Goal: Complete application form: Complete application form

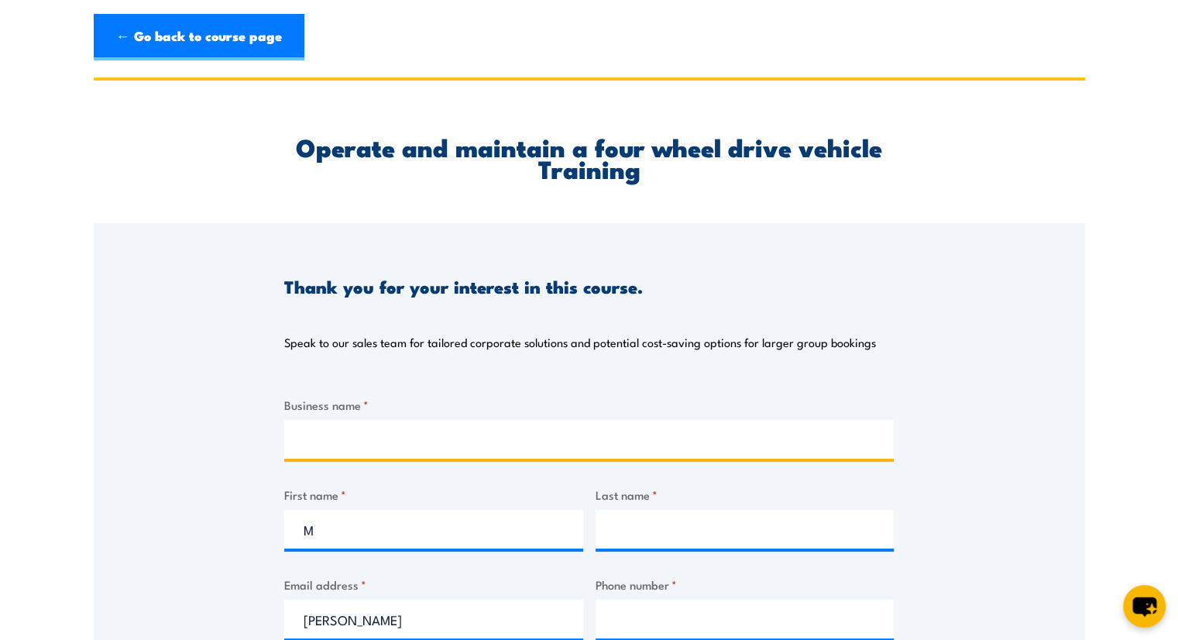
click at [361, 431] on input "Business name *" at bounding box center [589, 439] width 610 height 39
type input "Aggreko"
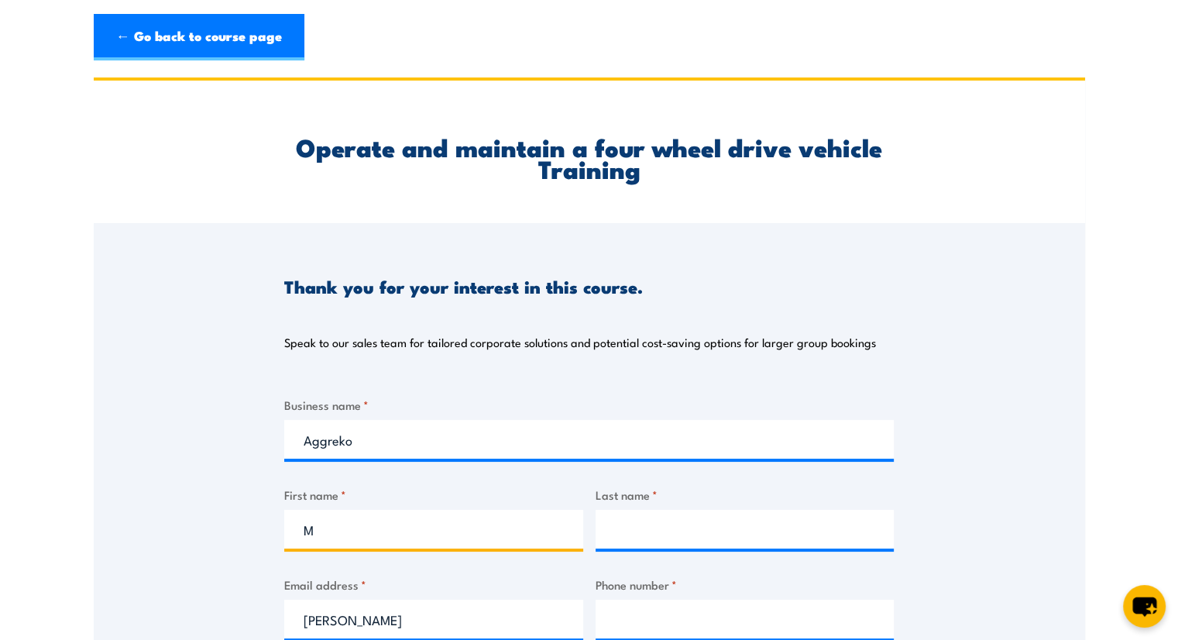
click at [344, 533] on input "M" at bounding box center [433, 529] width 299 height 39
type input "[PERSON_NAME]"
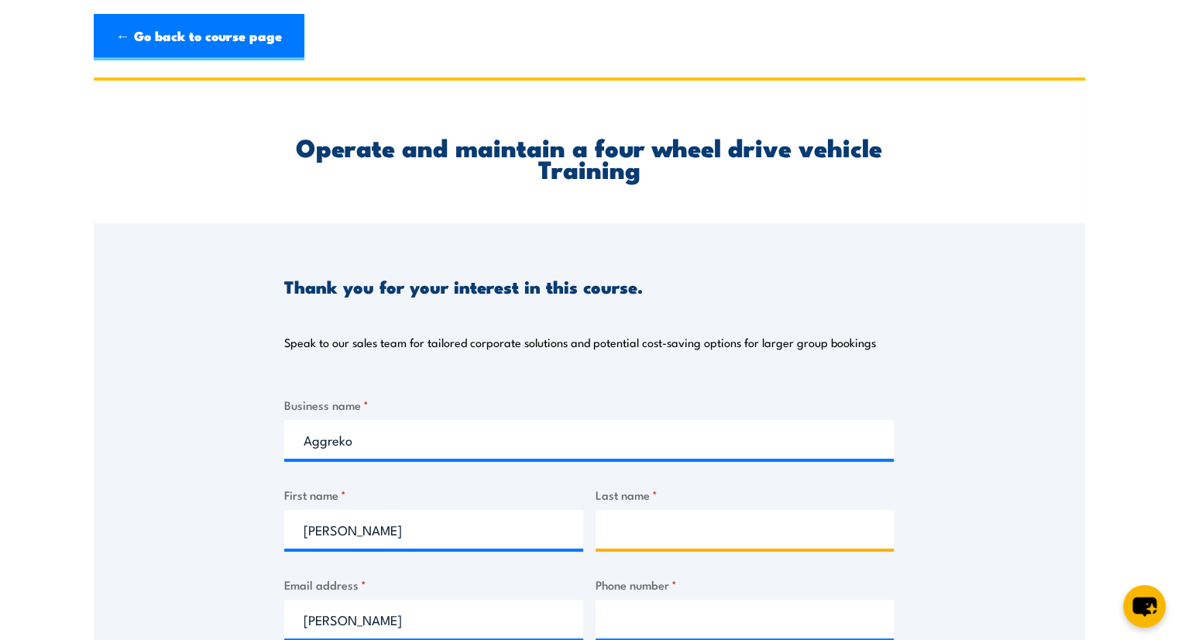
click at [638, 528] on input "Last name *" at bounding box center [745, 529] width 299 height 39
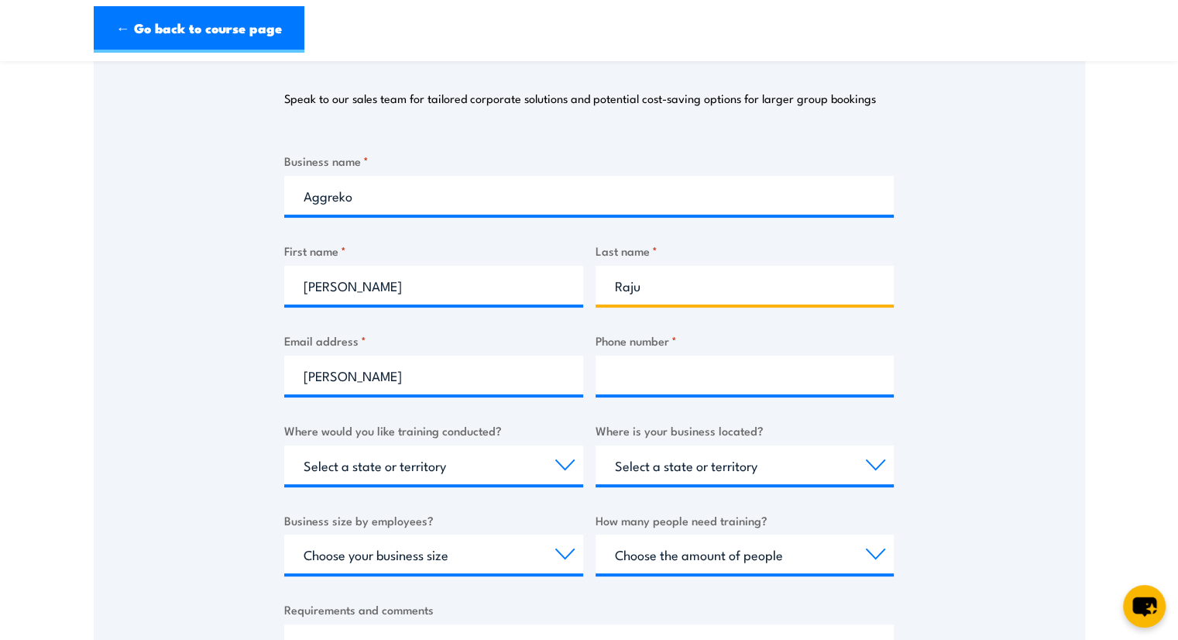
scroll to position [245, 0]
type input "Raju"
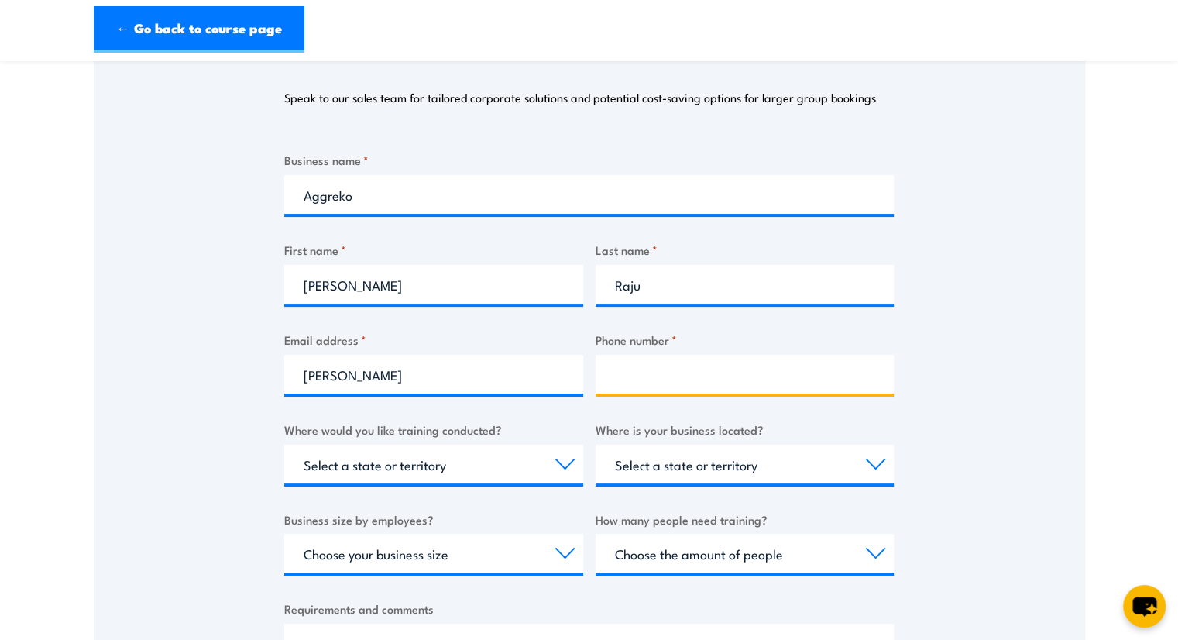
click at [635, 374] on input "Phone number *" at bounding box center [745, 374] width 299 height 39
type input "0476128538"
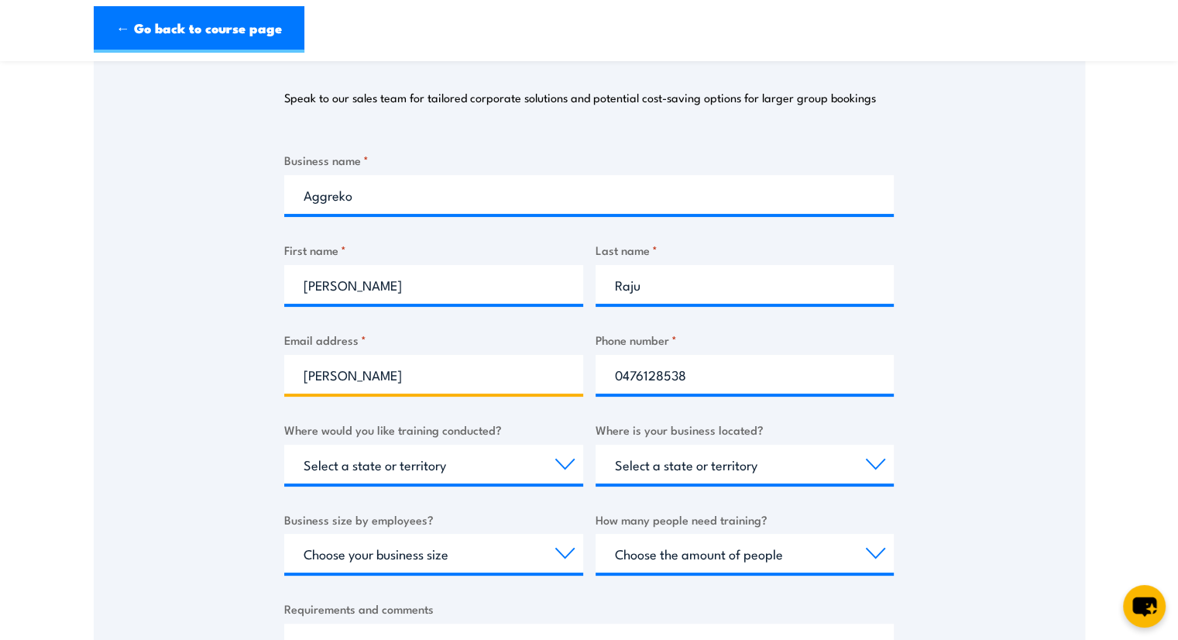
click at [394, 373] on input "[PERSON_NAME]" at bounding box center [433, 374] width 299 height 39
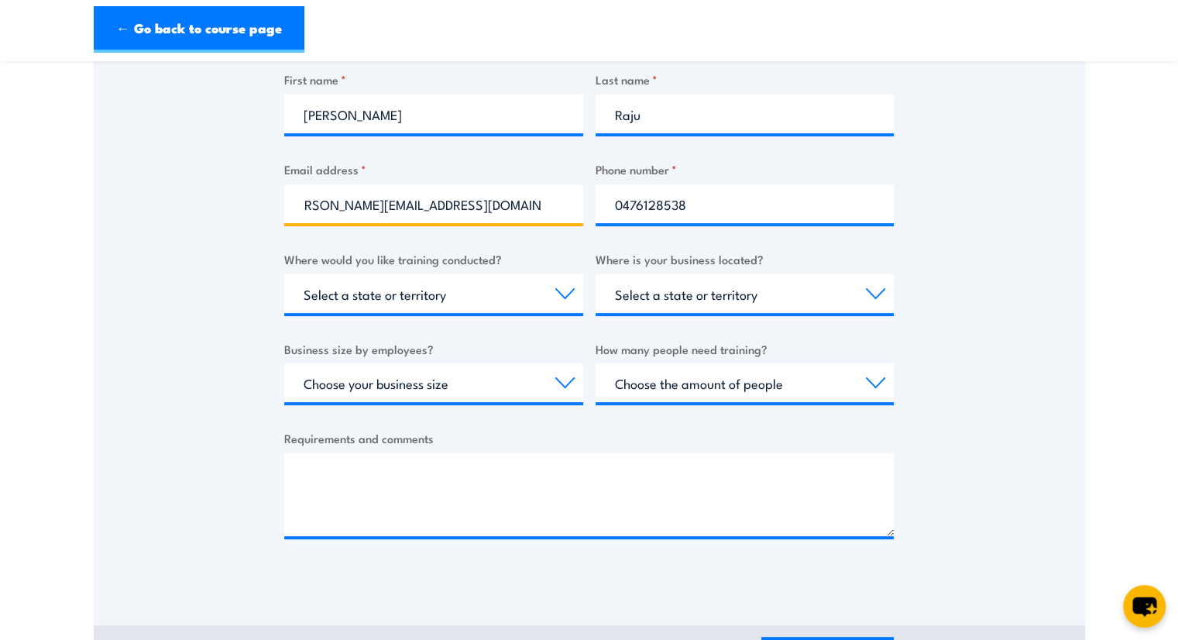
scroll to position [417, 0]
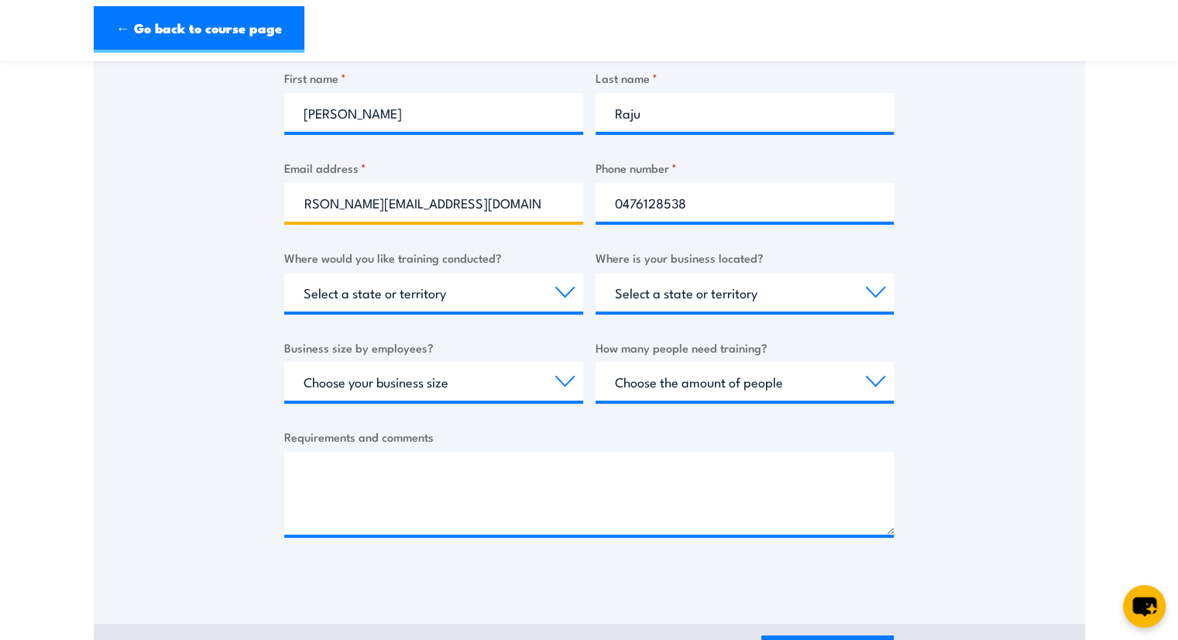
type input "[PERSON_NAME][EMAIL_ADDRESS][DOMAIN_NAME]"
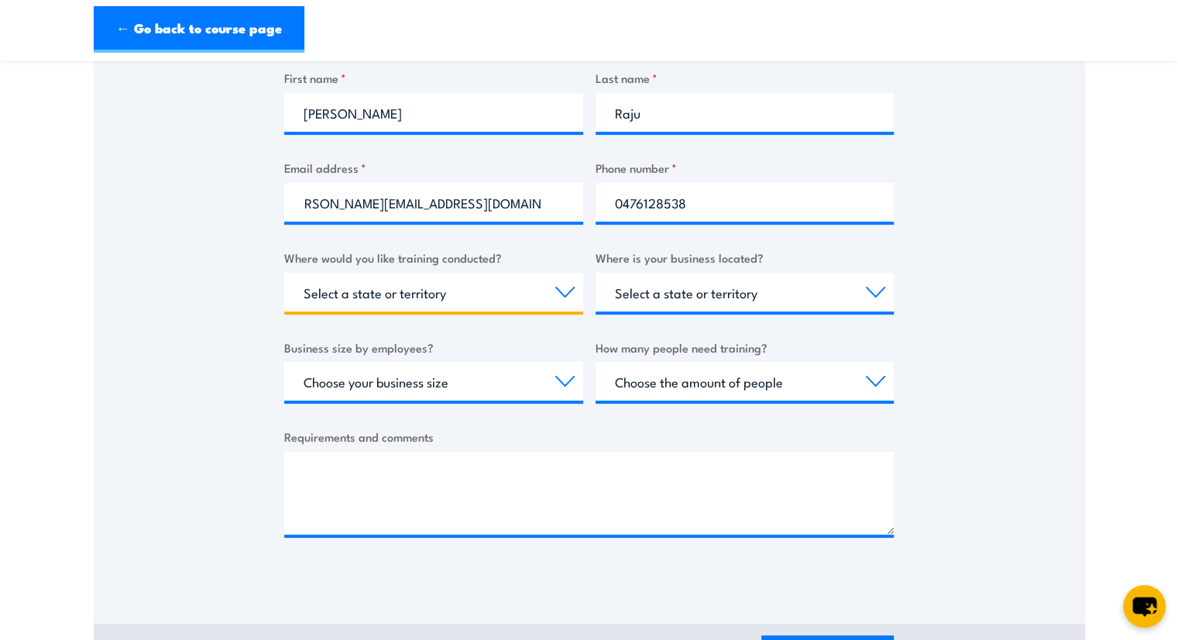
scroll to position [0, 0]
click at [480, 289] on select "Select a state or territory Nationally - multiple locations [GEOGRAPHIC_DATA] […" at bounding box center [433, 292] width 299 height 39
select select "Nationally - multiple locations"
click at [284, 273] on select "Select a state or territory Nationally - multiple locations [GEOGRAPHIC_DATA] […" at bounding box center [433, 292] width 299 height 39
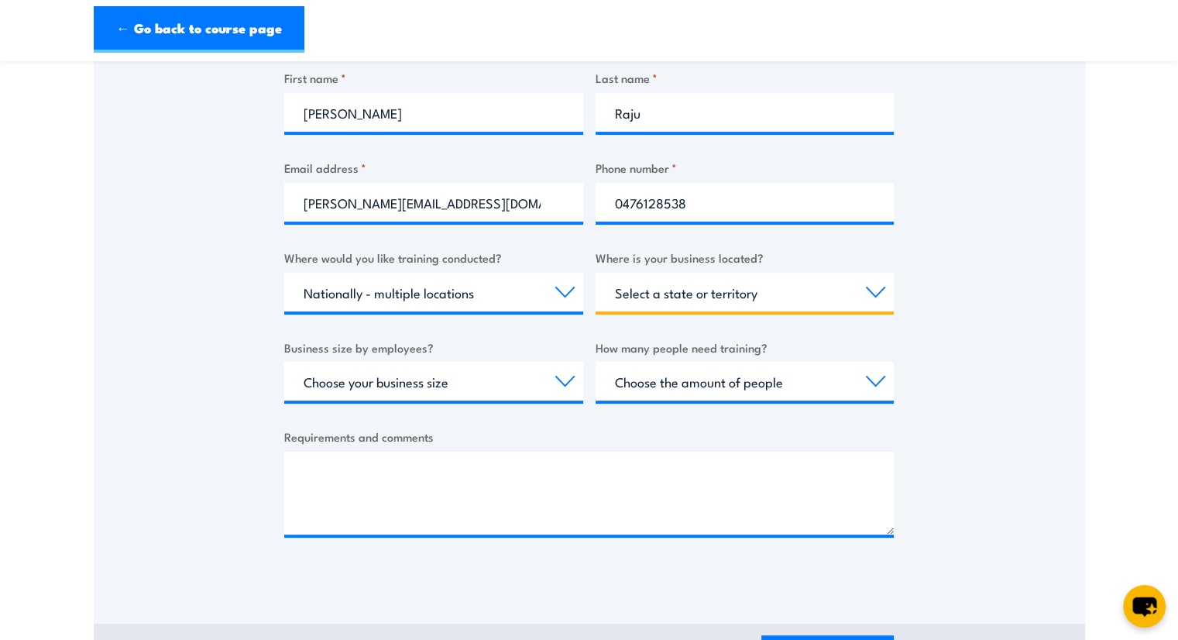
click at [744, 295] on select "Select a state or territory [GEOGRAPHIC_DATA] [GEOGRAPHIC_DATA] [GEOGRAPHIC_DAT…" at bounding box center [745, 292] width 299 height 39
select select "VIC"
click at [596, 273] on select "Select a state or territory [GEOGRAPHIC_DATA] [GEOGRAPHIC_DATA] [GEOGRAPHIC_DAT…" at bounding box center [745, 292] width 299 height 39
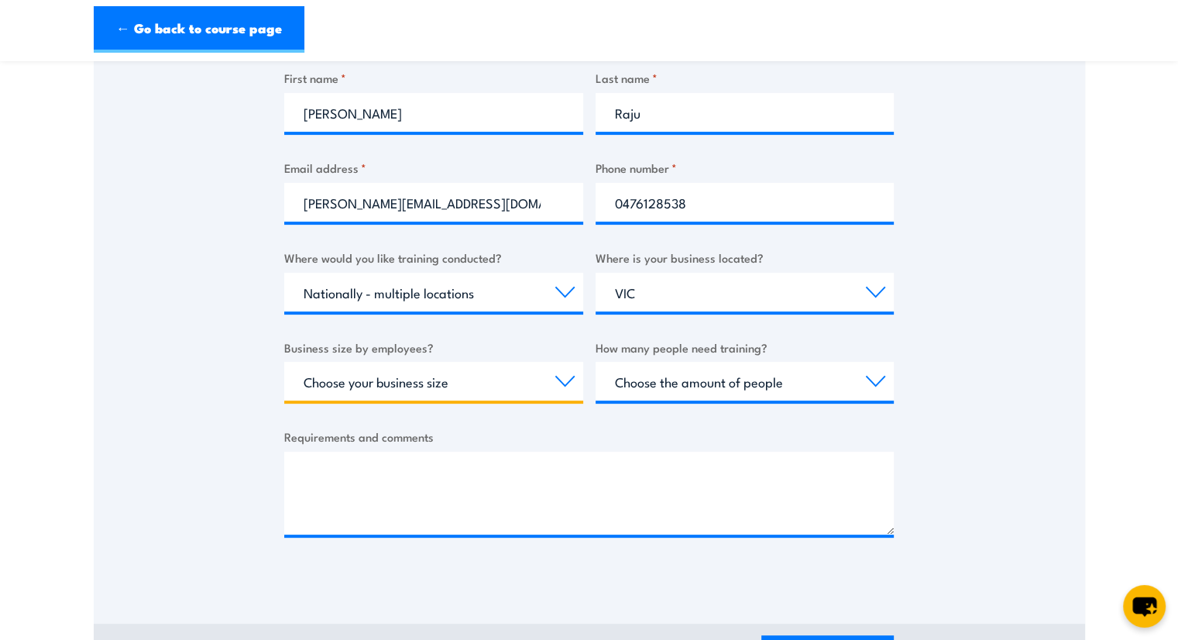
click at [500, 373] on select "Choose your business size 1 to 19 20 to 199 200+" at bounding box center [433, 381] width 299 height 39
select select "200+"
click at [284, 362] on select "Choose your business size 1 to 19 20 to 199 200+" at bounding box center [433, 381] width 299 height 39
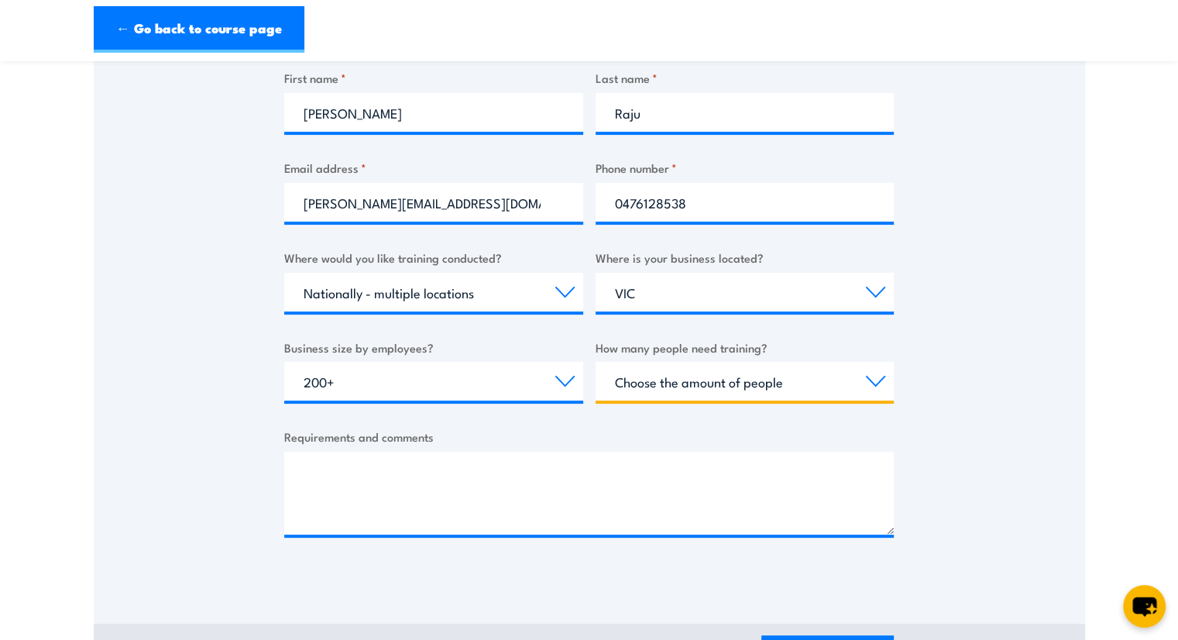
click at [720, 389] on select "Choose the amount of people 1 to 4 5 to 19 20+" at bounding box center [745, 381] width 299 height 39
select select "1 to 4"
click at [596, 362] on select "Choose the amount of people 1 to 4 5 to 19 20+" at bounding box center [745, 381] width 299 height 39
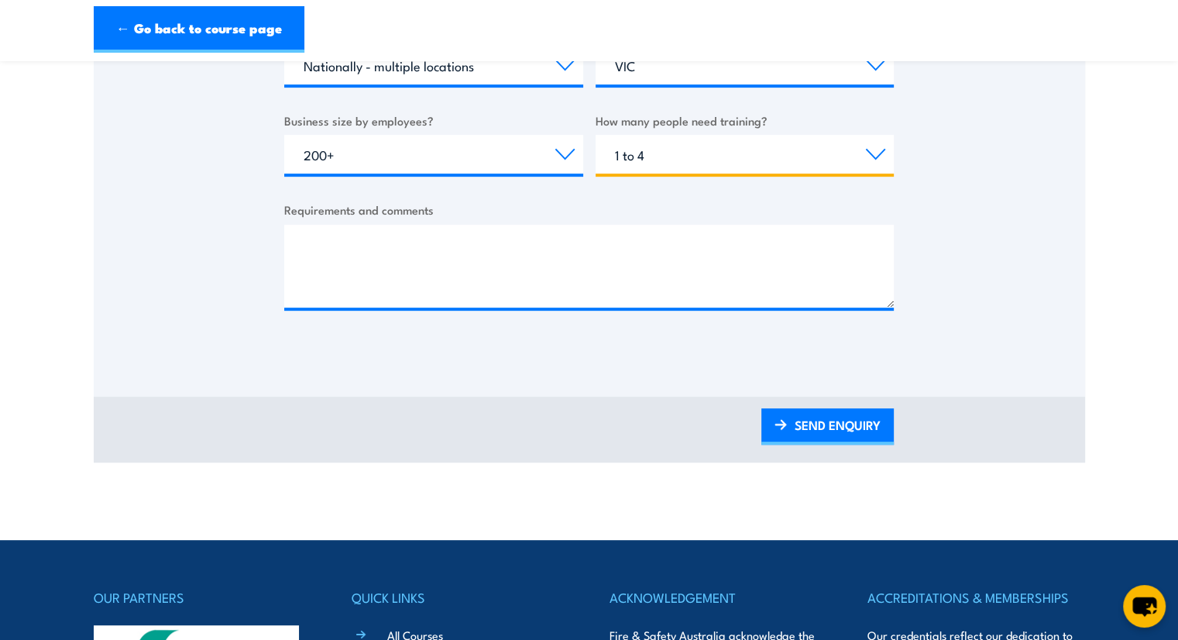
scroll to position [640, 0]
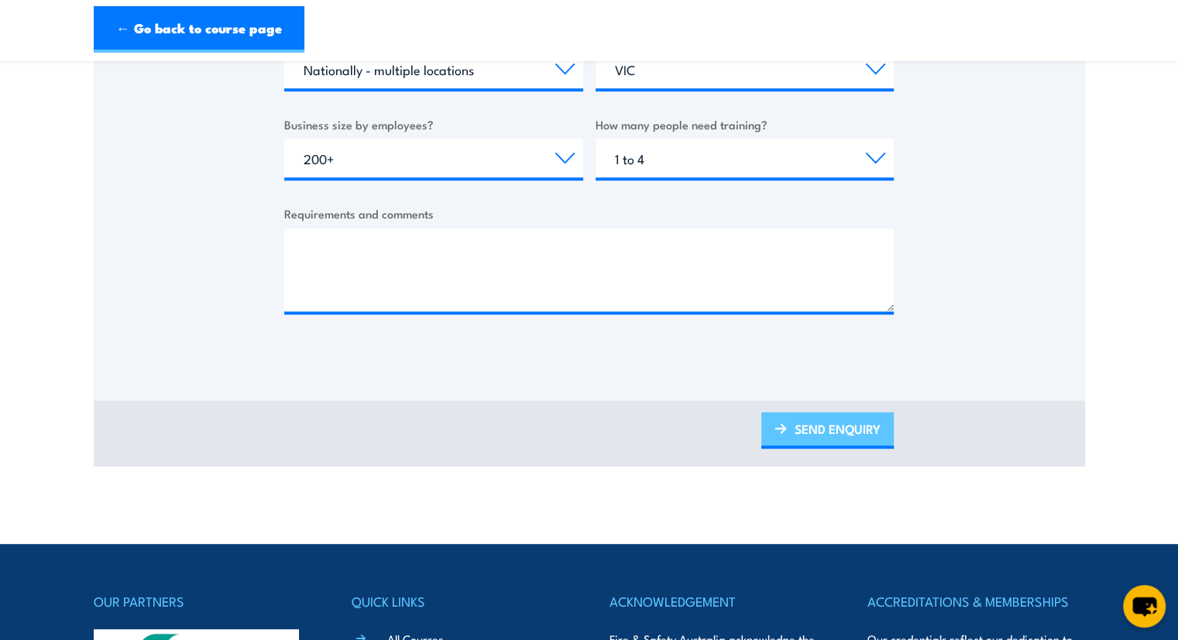
click at [796, 412] on link "SEND ENQUIRY" at bounding box center [827, 430] width 132 height 36
click at [818, 444] on link "SEND ENQUIRY" at bounding box center [827, 430] width 132 height 36
click at [827, 435] on link "SEND ENQUIRY" at bounding box center [827, 430] width 132 height 36
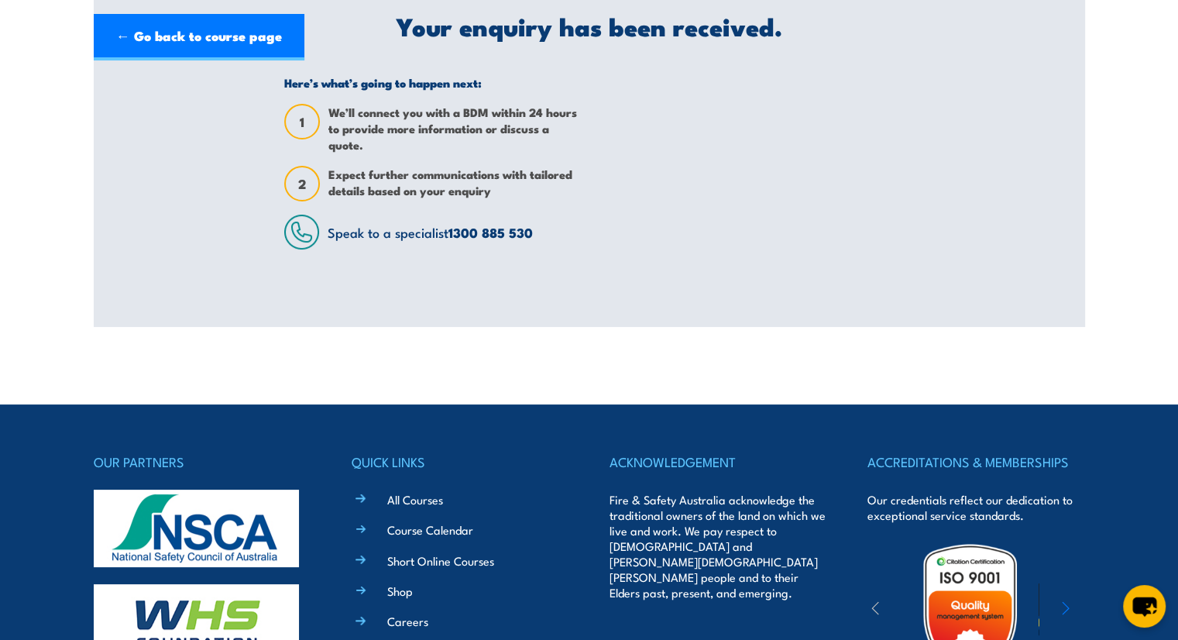
scroll to position [0, 0]
